Goal: Communication & Community: Answer question/provide support

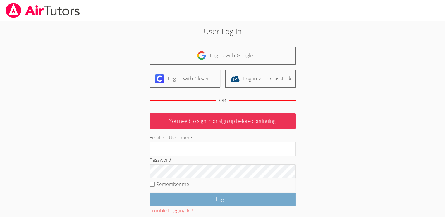
type input "[EMAIL_ADDRESS][DOMAIN_NAME]"
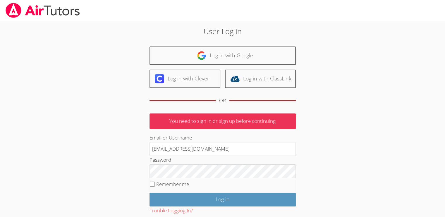
drag, startPoint x: 228, startPoint y: 196, endPoint x: 369, endPoint y: 102, distance: 168.6
click at [369, 102] on div "User Log in Log in with Google Log in with Clever Log in with ClassLink OR You …" at bounding box center [223, 132] width 334 height 223
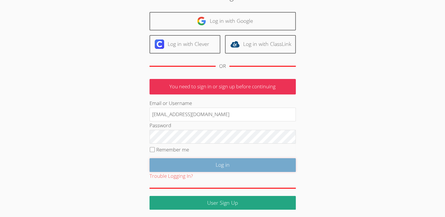
click at [230, 163] on input "Log in" at bounding box center [222, 165] width 146 height 14
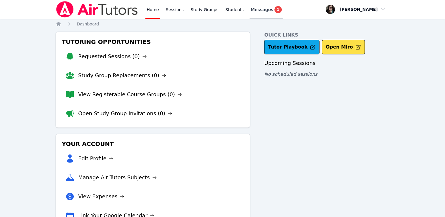
click at [254, 11] on span "Messages" at bounding box center [262, 10] width 23 height 6
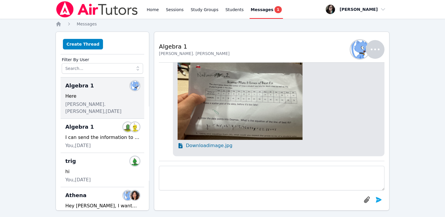
click at [276, 34] on div "Back to Threads Algebra 1 [PERSON_NAME]. [PERSON_NAME] Members [PERSON_NAME]. […" at bounding box center [271, 121] width 235 height 179
click at [224, 11] on link "Students" at bounding box center [234, 9] width 20 height 19
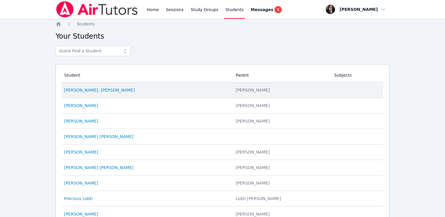
click at [164, 93] on td "Student [PERSON_NAME]. [PERSON_NAME]" at bounding box center [147, 90] width 170 height 16
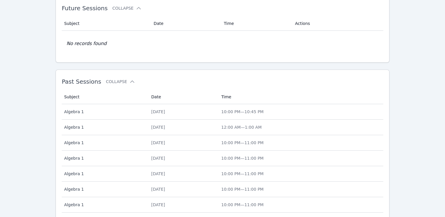
scroll to position [188, 0]
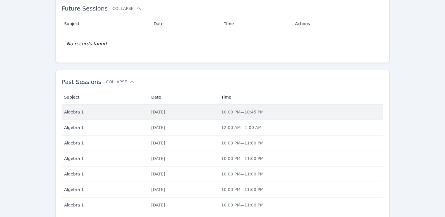
click at [201, 112] on div "[DATE]" at bounding box center [182, 112] width 63 height 6
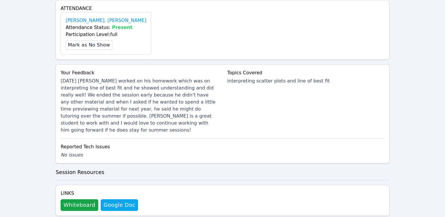
scroll to position [187, 0]
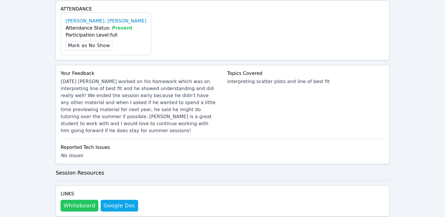
click at [77, 200] on button "Whiteboard" at bounding box center [80, 206] width 38 height 12
